Goal: Information Seeking & Learning: Find specific fact

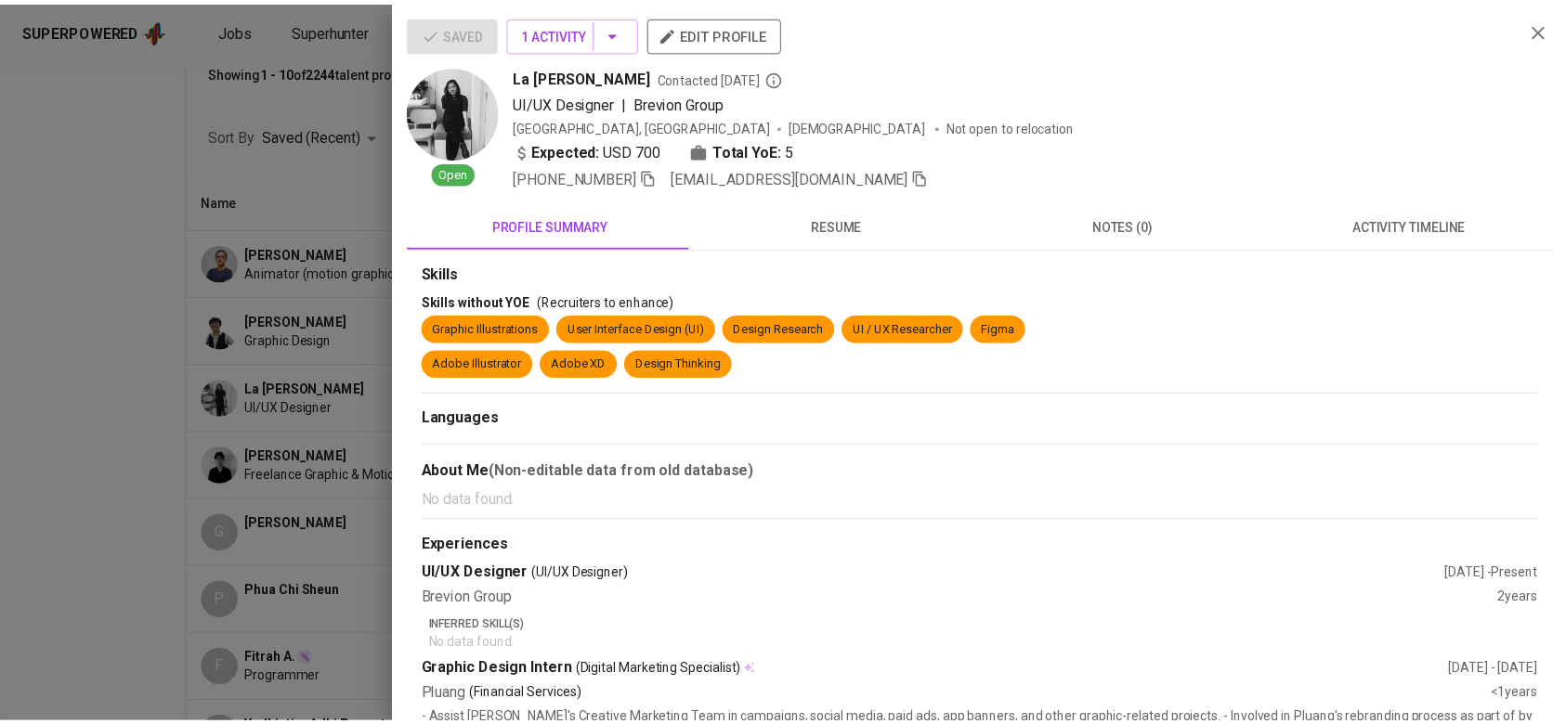
scroll to position [220, 0]
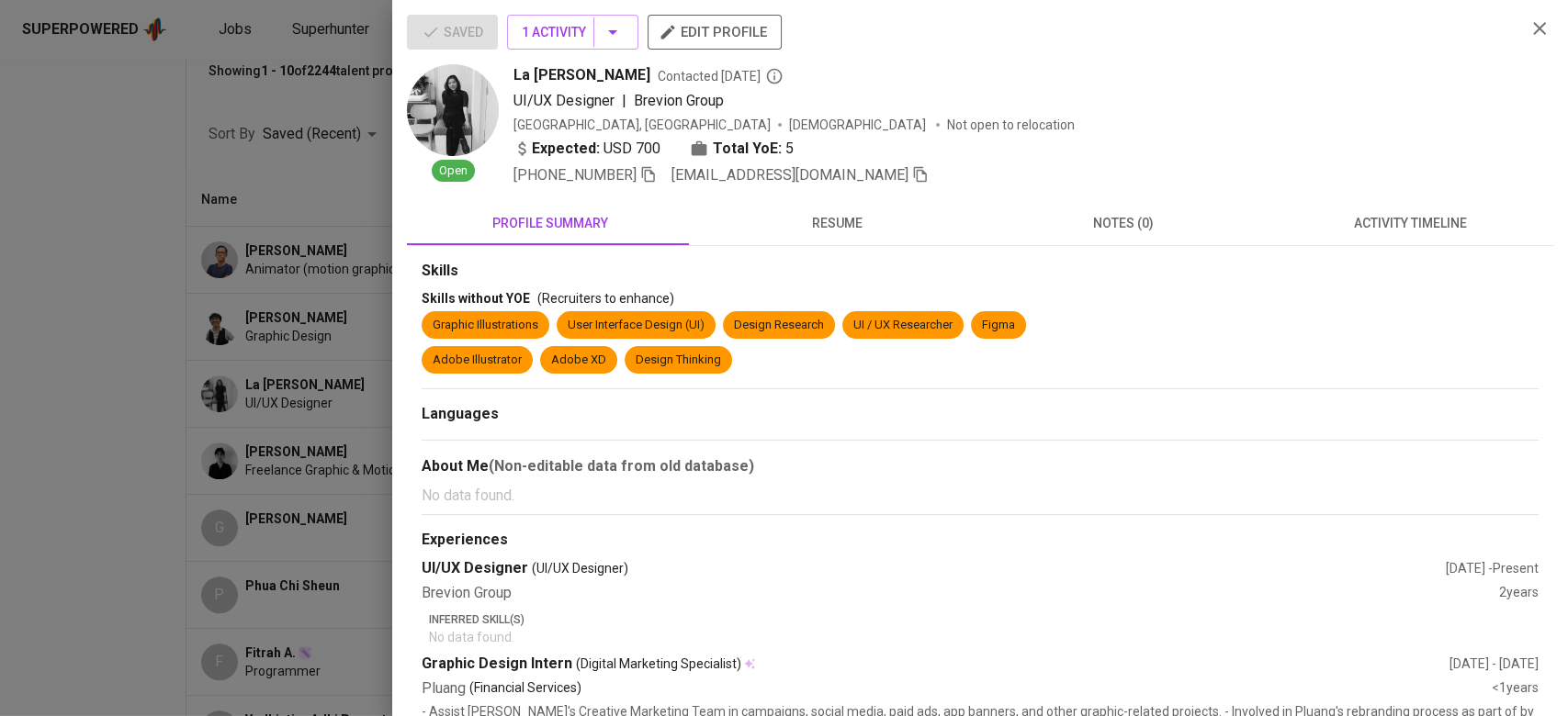
click at [1528, 26] on icon "button" at bounding box center [1539, 29] width 22 height 22
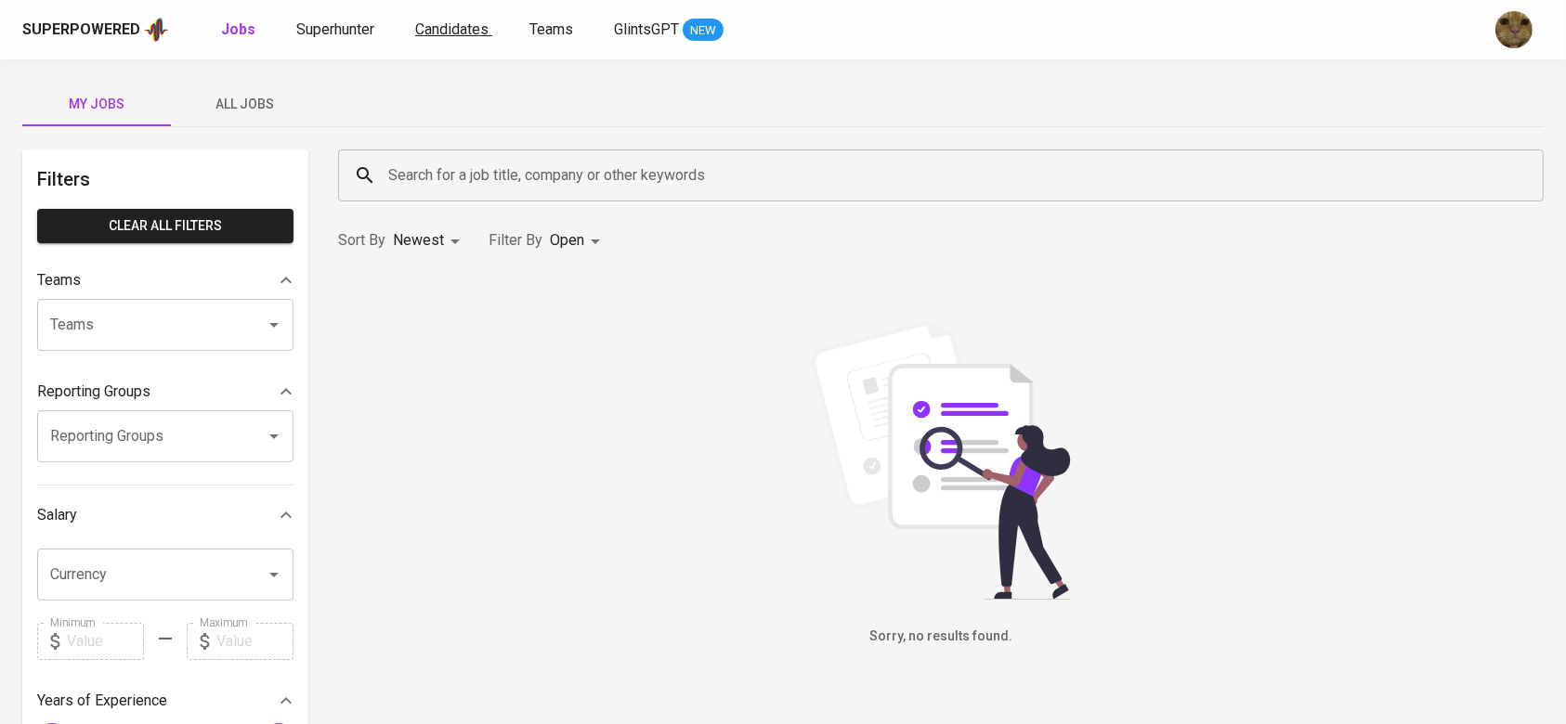
click at [463, 36] on span "Candidates" at bounding box center [451, 29] width 73 height 18
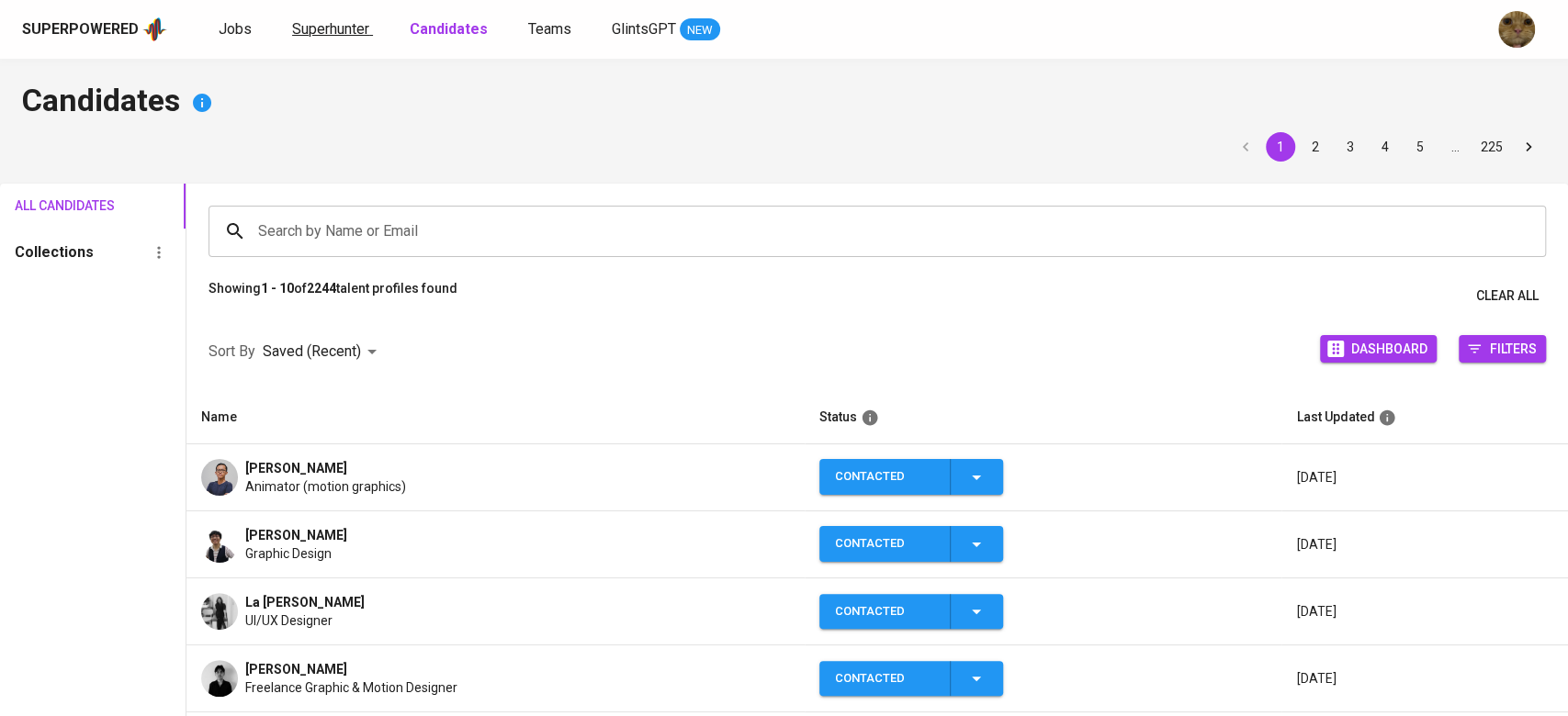
click at [342, 32] on span "Superhunter" at bounding box center [330, 29] width 77 height 18
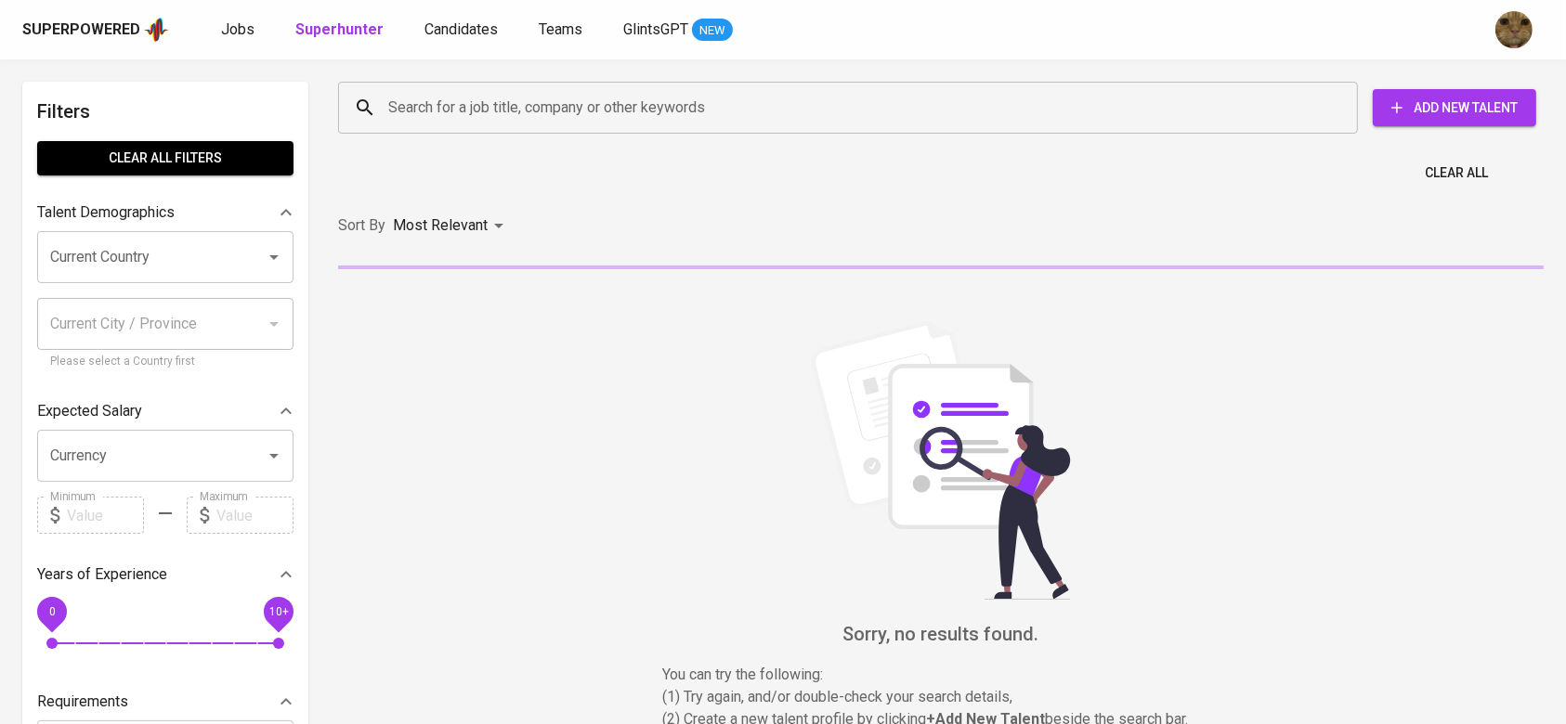
click at [480, 103] on input "Search for a job title, company or other keywords" at bounding box center [852, 107] width 938 height 35
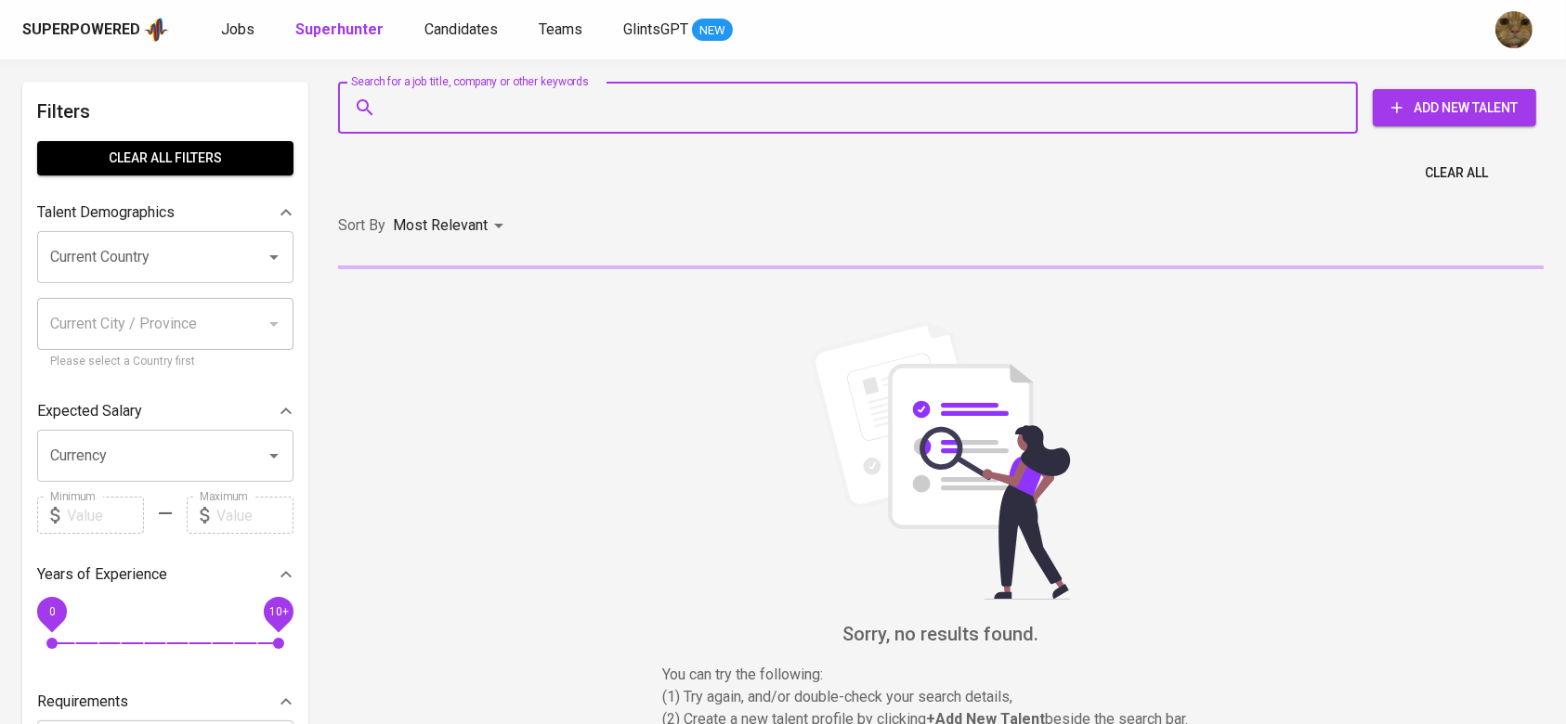
paste input "hananafif78@gmail.com"
type input "hananafif78@gmail.com"
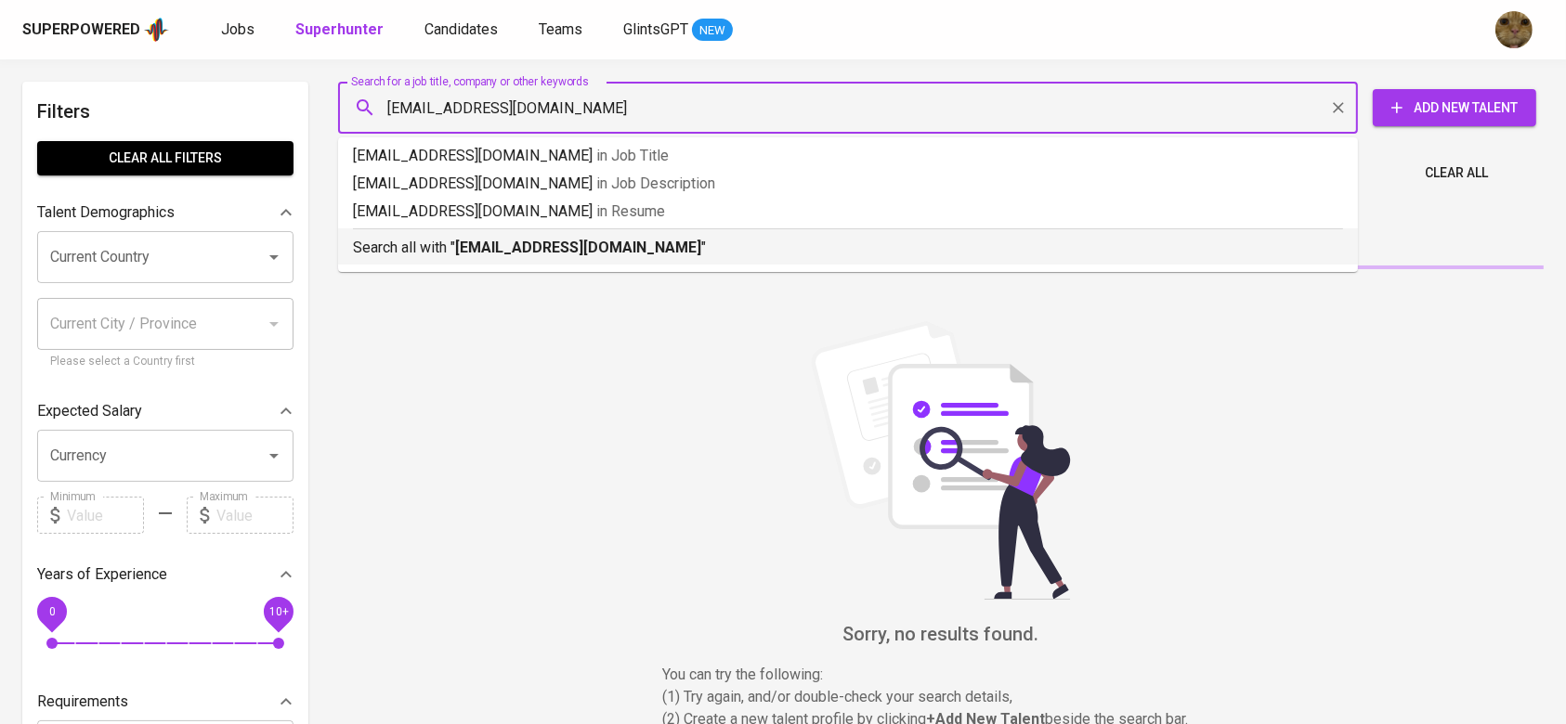
click at [438, 232] on div "Search all with " hananafif78@gmail.com "" at bounding box center [848, 243] width 990 height 31
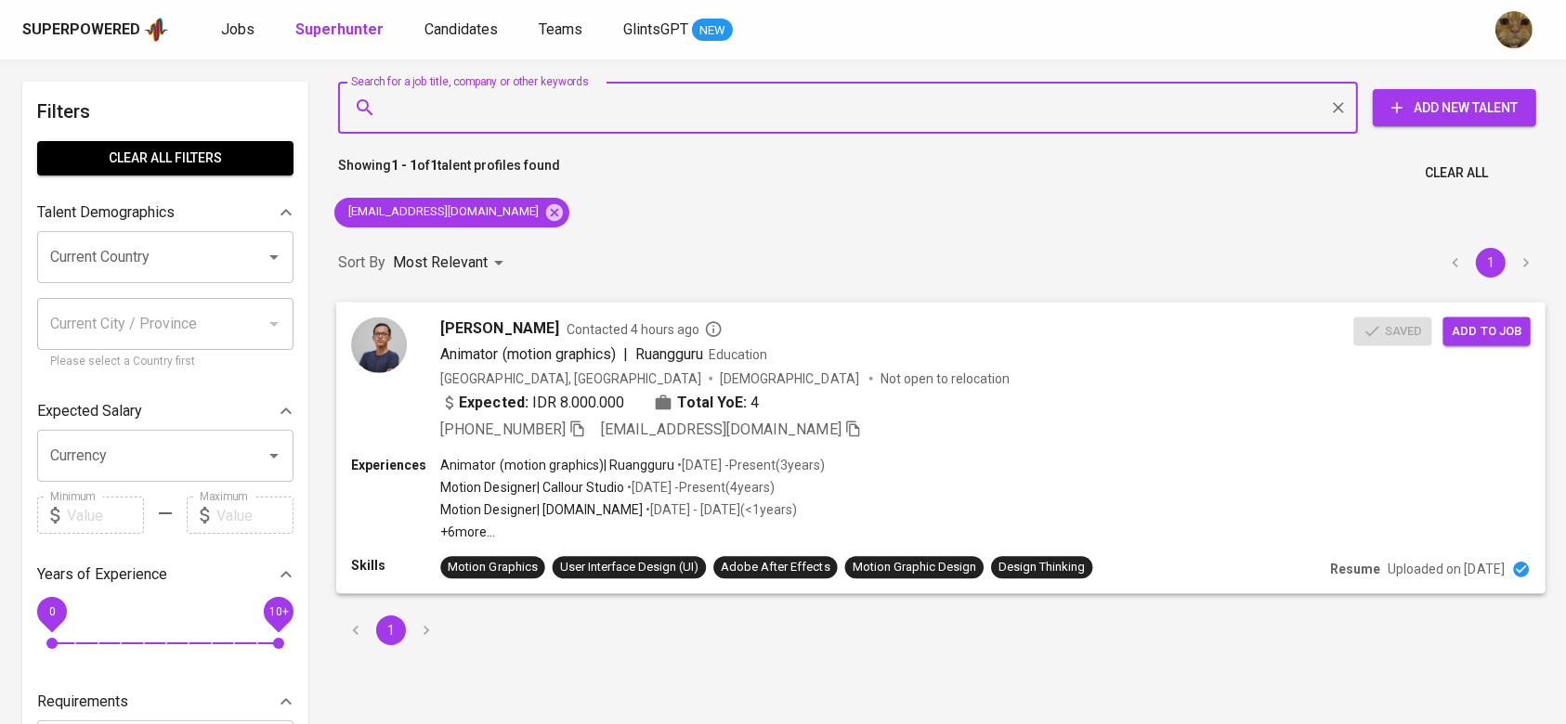
click at [1002, 433] on div "+62 878-2572-4419 hananafif78@gmail.com" at bounding box center [896, 429] width 913 height 22
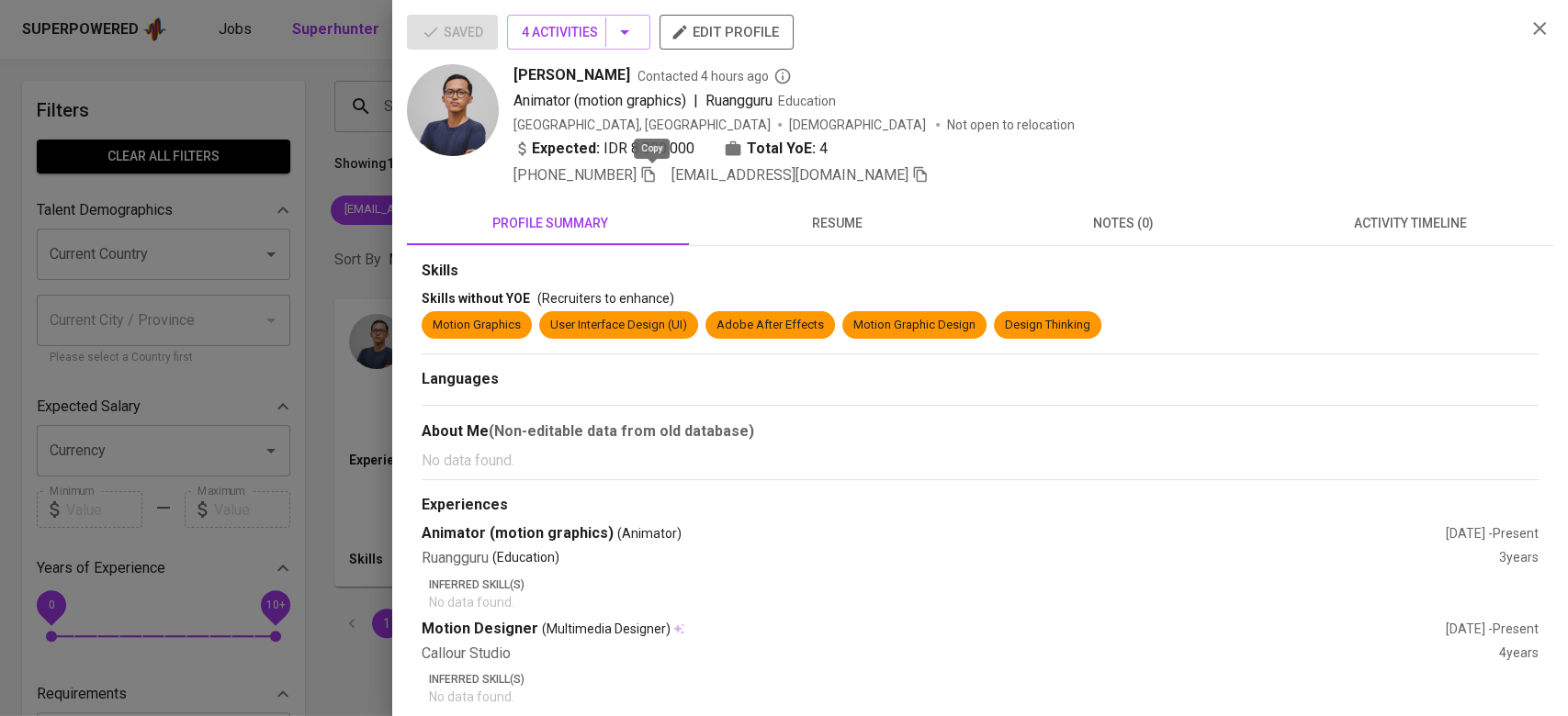
click at [650, 171] on icon "button" at bounding box center [648, 174] width 17 height 17
